Goal: Check status

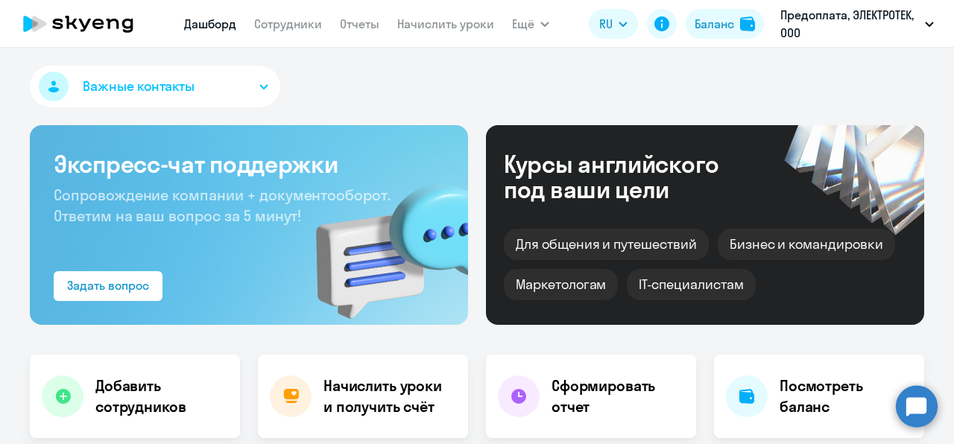
select select "30"
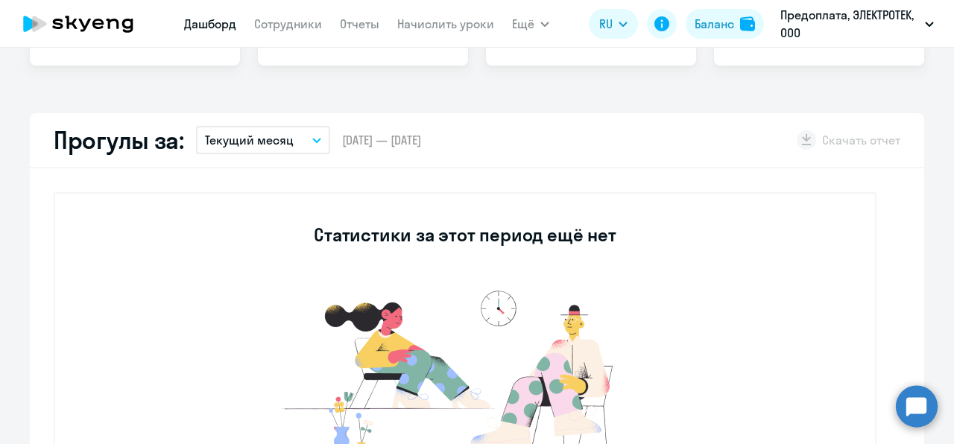
scroll to position [373, 0]
click at [313, 145] on button "Текущий месяц" at bounding box center [263, 140] width 134 height 28
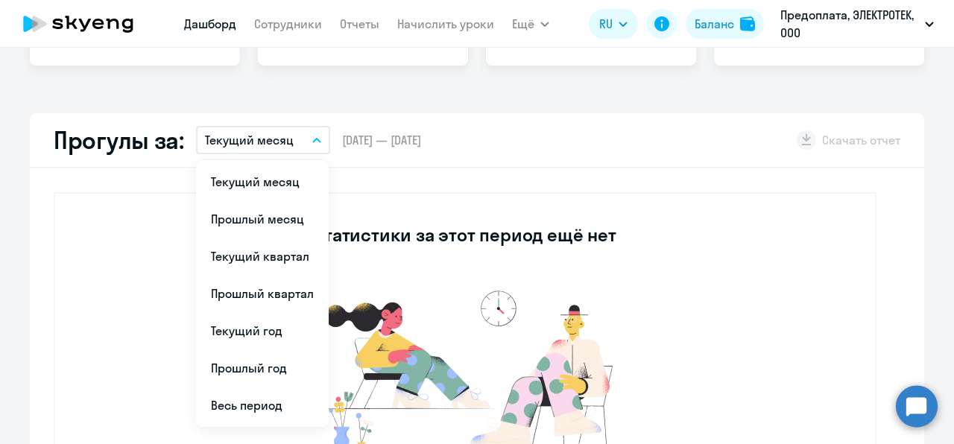
click at [313, 145] on button "Текущий месяц" at bounding box center [263, 140] width 134 height 28
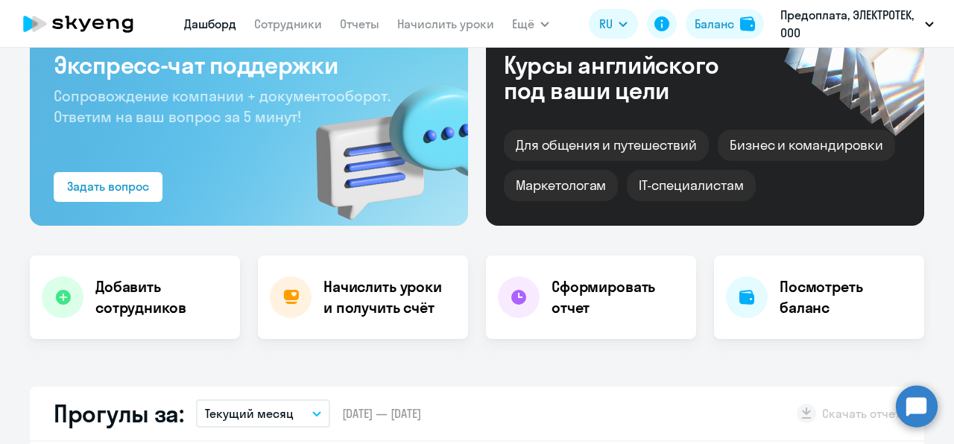
scroll to position [0, 0]
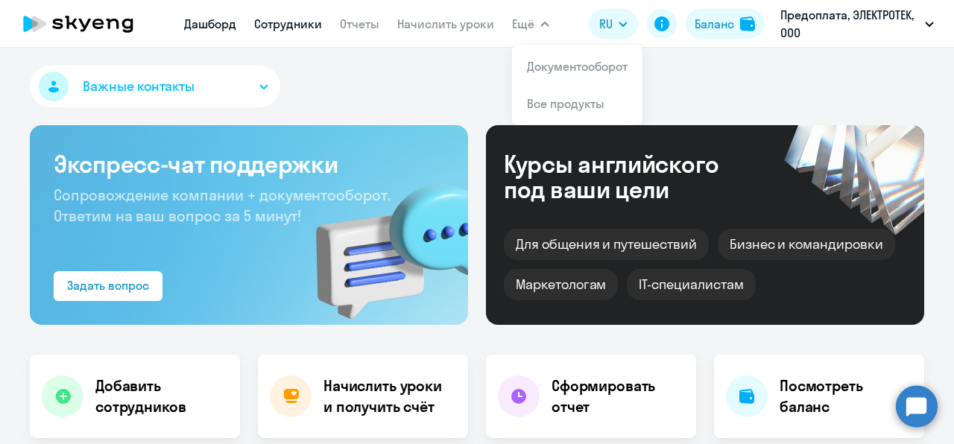
click at [301, 28] on link "Сотрудники" at bounding box center [288, 23] width 68 height 15
select select "30"
